Goal: Find specific page/section: Find specific page/section

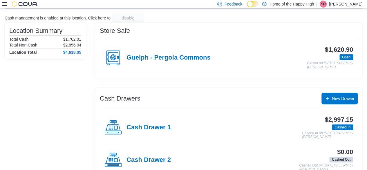
scroll to position [48, 0]
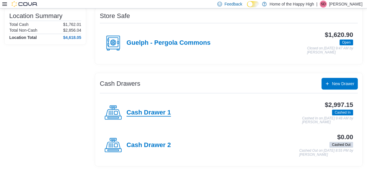
click at [155, 115] on h4 "Cash Drawer 1" at bounding box center [148, 113] width 44 height 8
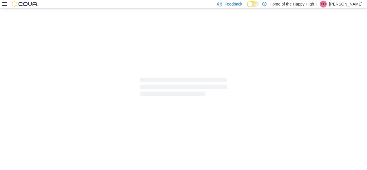
scroll to position [2, 0]
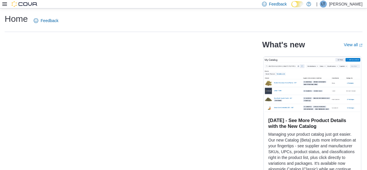
click at [2, 4] on icon at bounding box center [4, 3] width 5 height 3
